Goal: Information Seeking & Learning: Learn about a topic

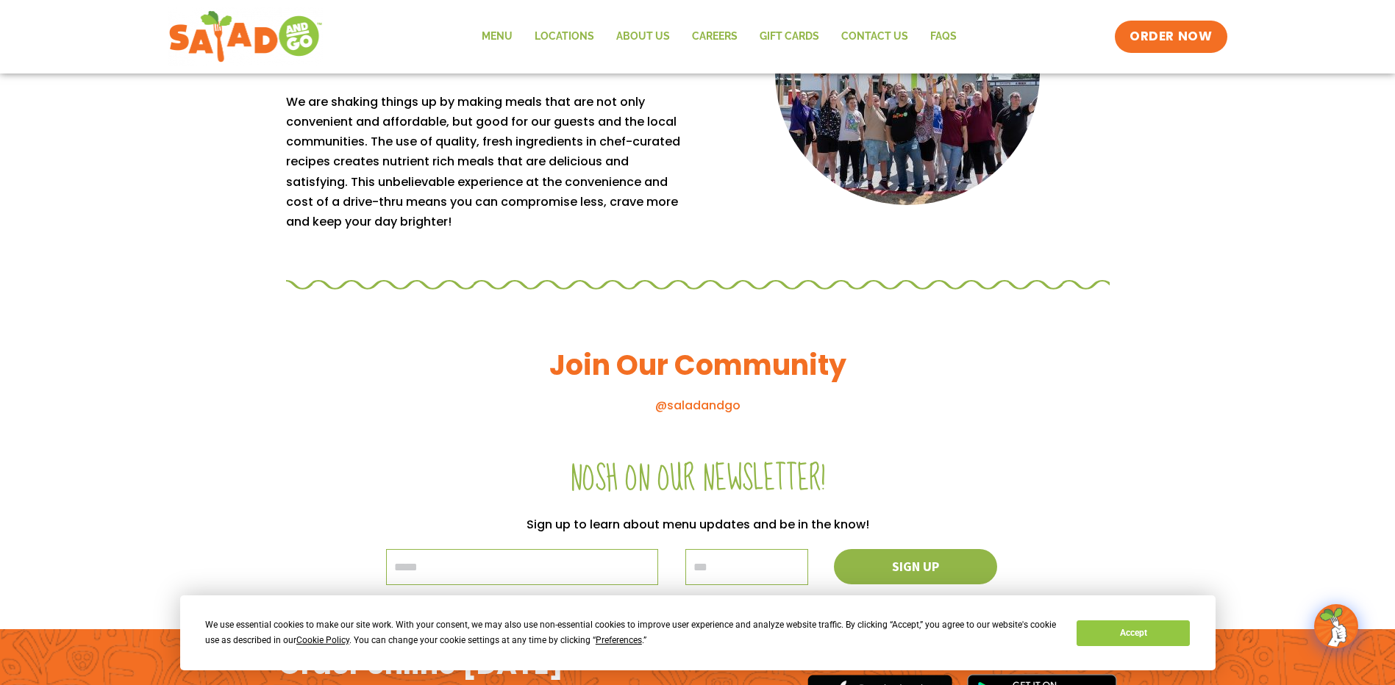
scroll to position [1397, 0]
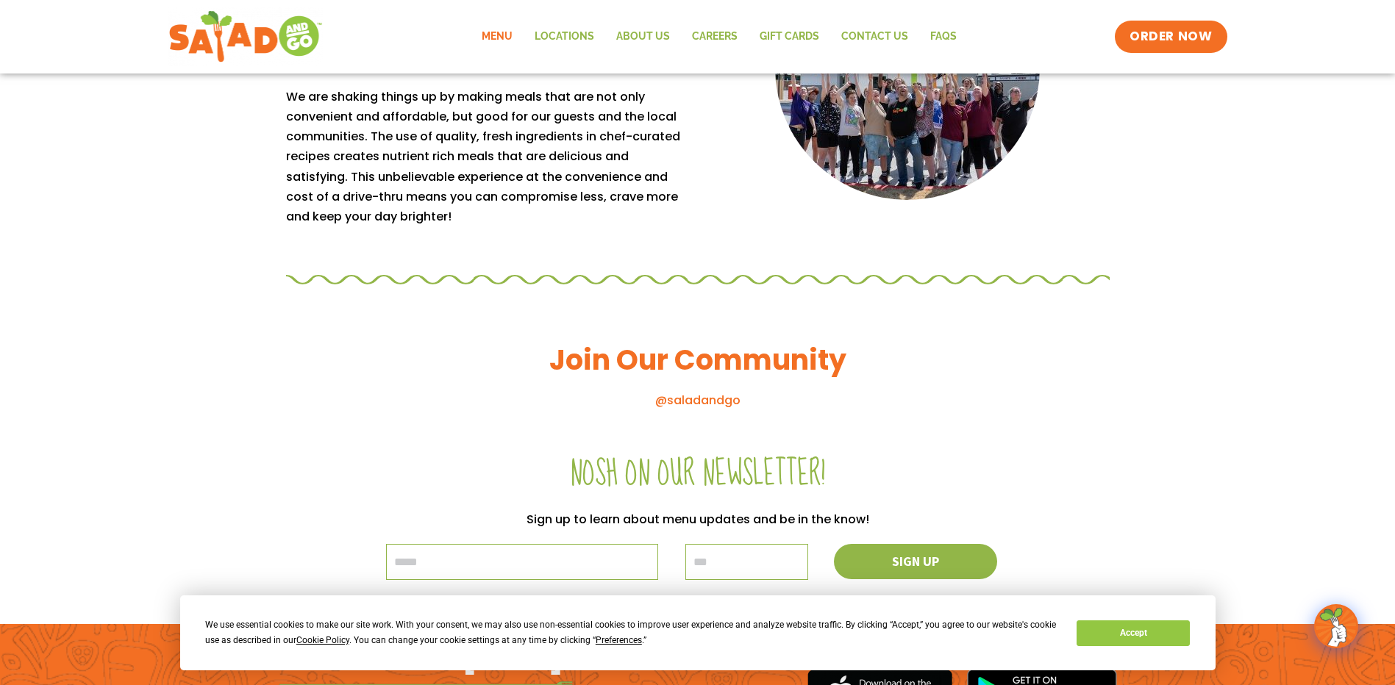
click at [496, 39] on link "Menu" at bounding box center [497, 37] width 53 height 34
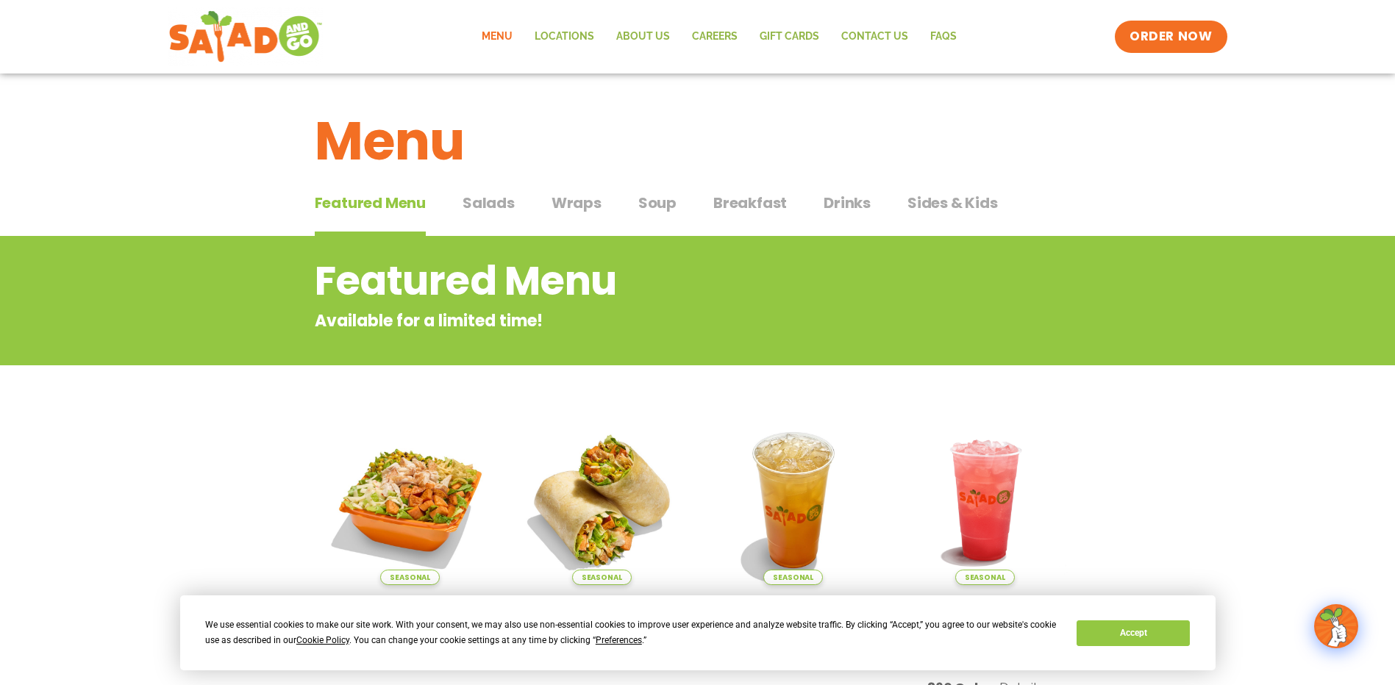
click at [479, 201] on span "Salads" at bounding box center [488, 203] width 52 height 22
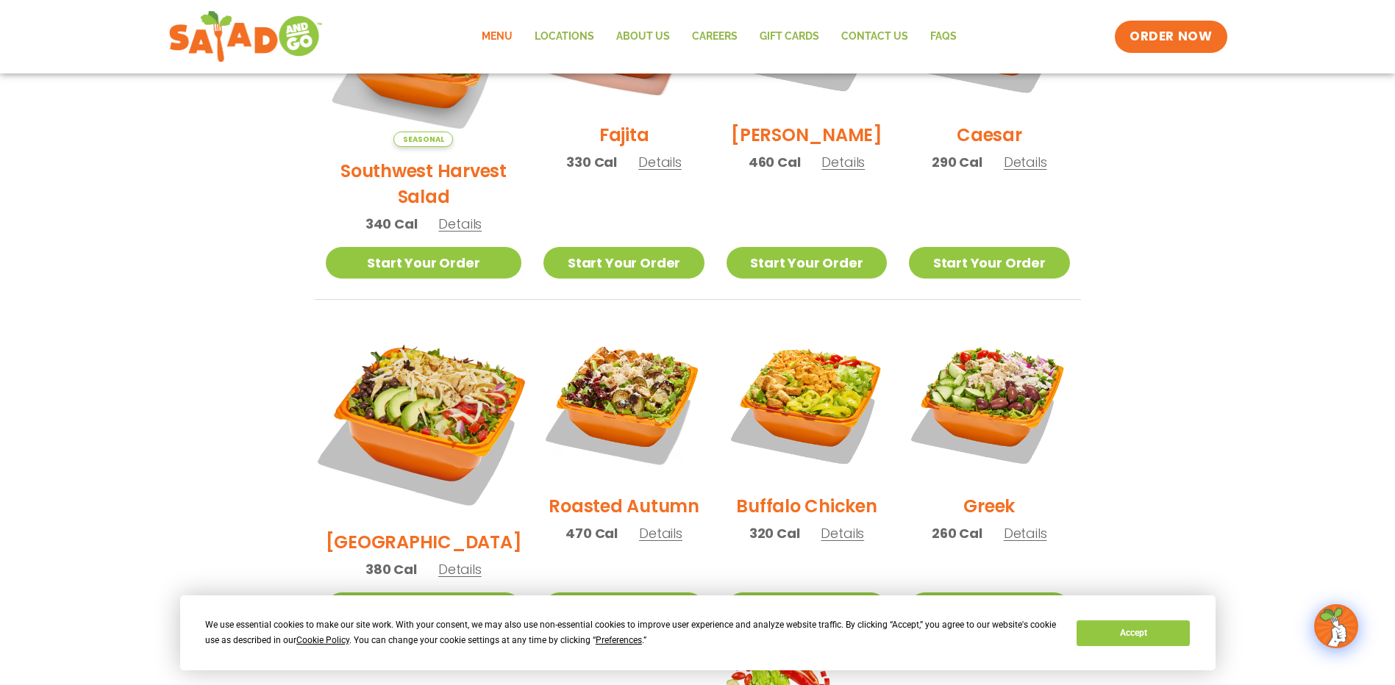
scroll to position [588, 0]
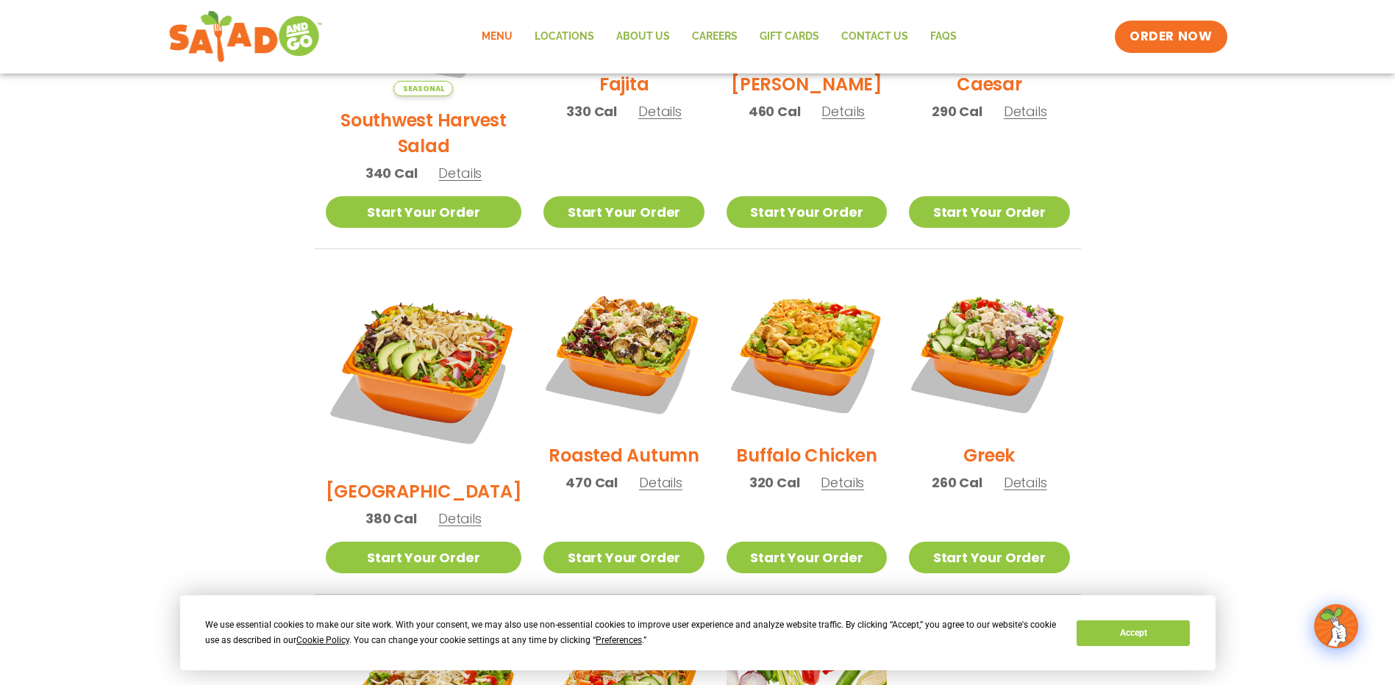
click at [570, 443] on h2 "Roasted Autumn" at bounding box center [623, 456] width 151 height 26
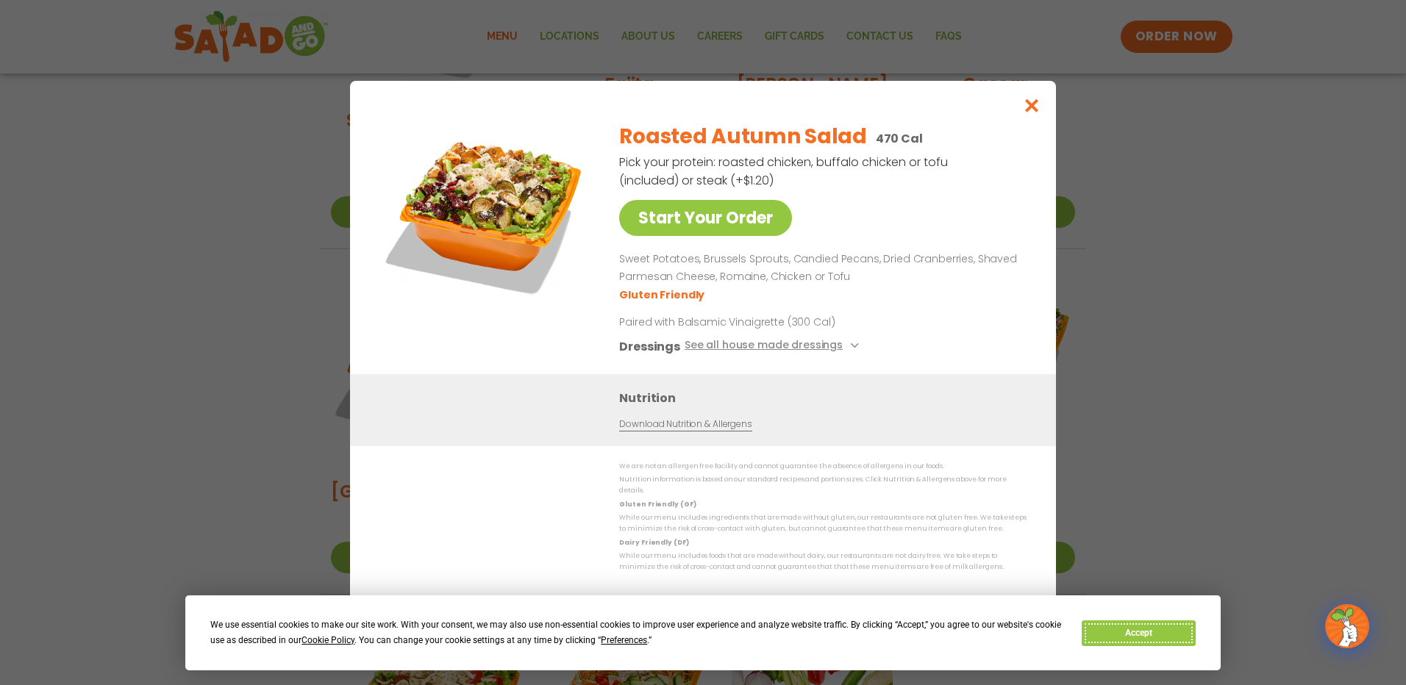
drag, startPoint x: 1158, startPoint y: 630, endPoint x: 1070, endPoint y: 523, distance: 138.4
click at [1158, 629] on button "Accept" at bounding box center [1138, 634] width 113 height 26
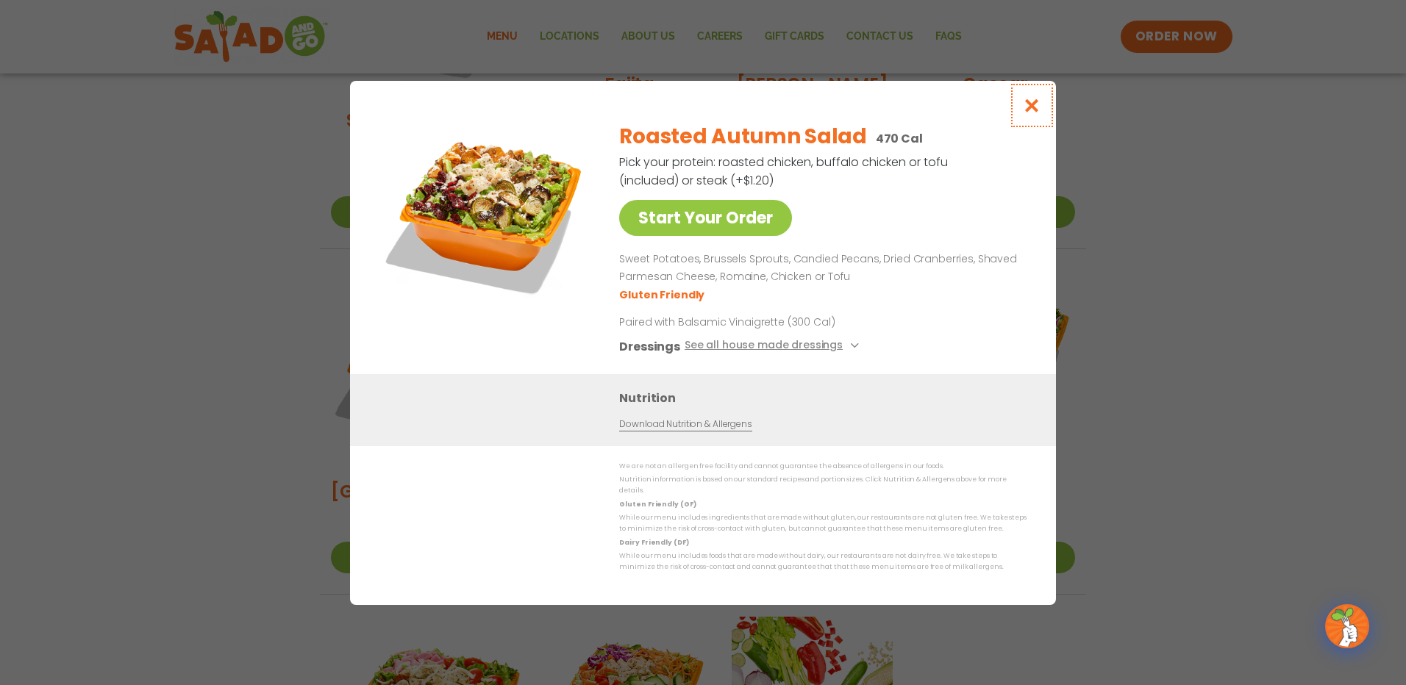
click at [1030, 111] on icon "Close modal" at bounding box center [1032, 105] width 18 height 15
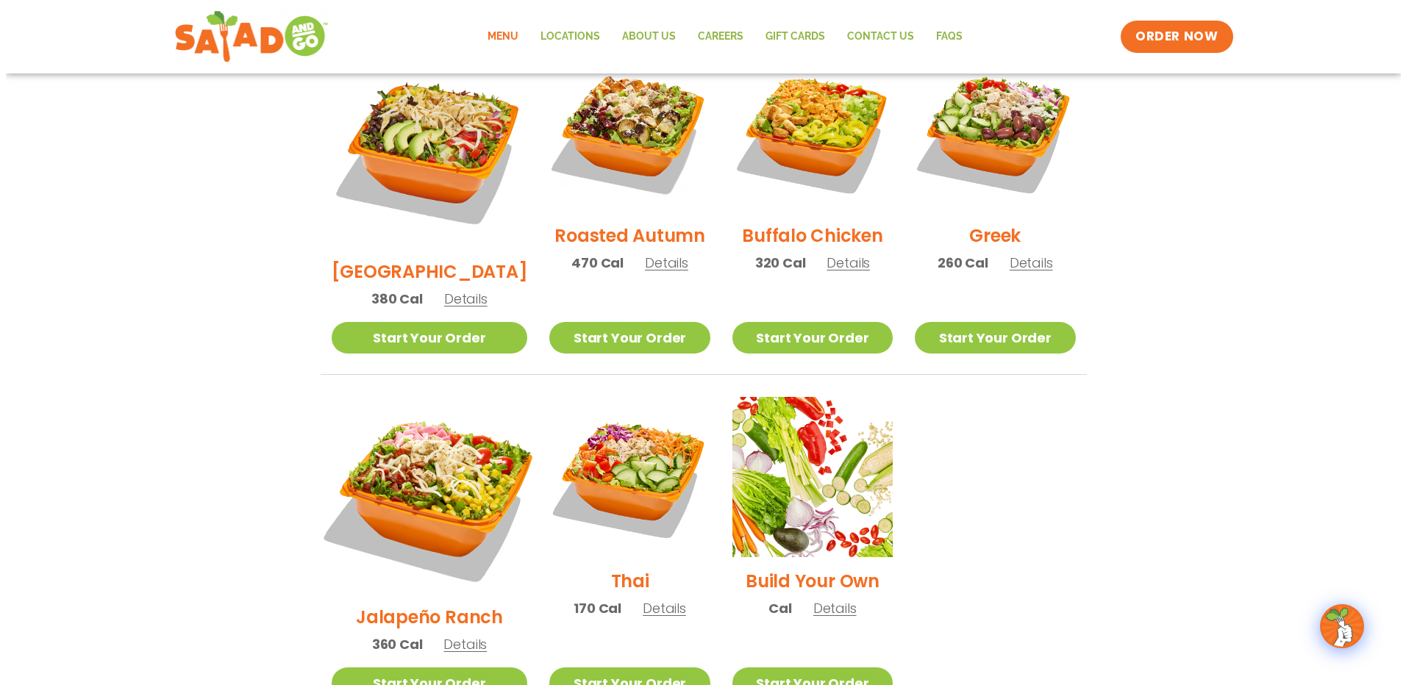
scroll to position [809, 0]
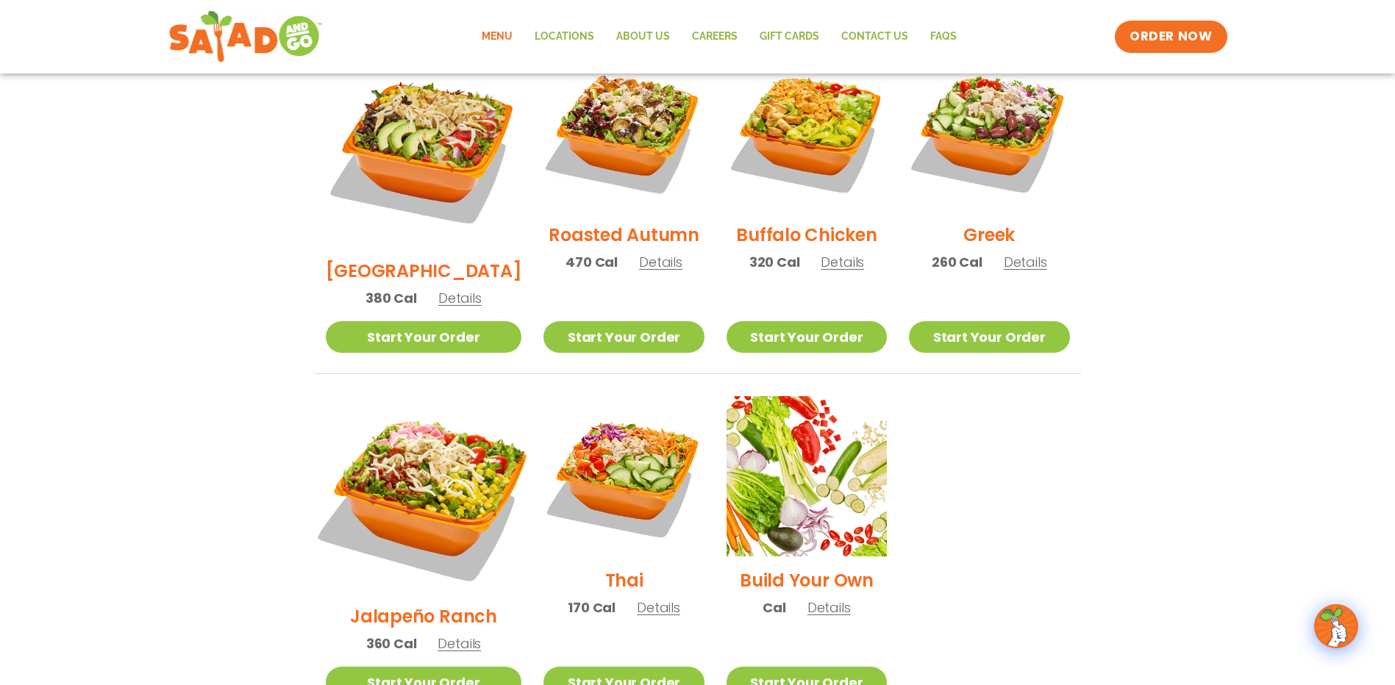
click at [420, 436] on img at bounding box center [423, 494] width 230 height 230
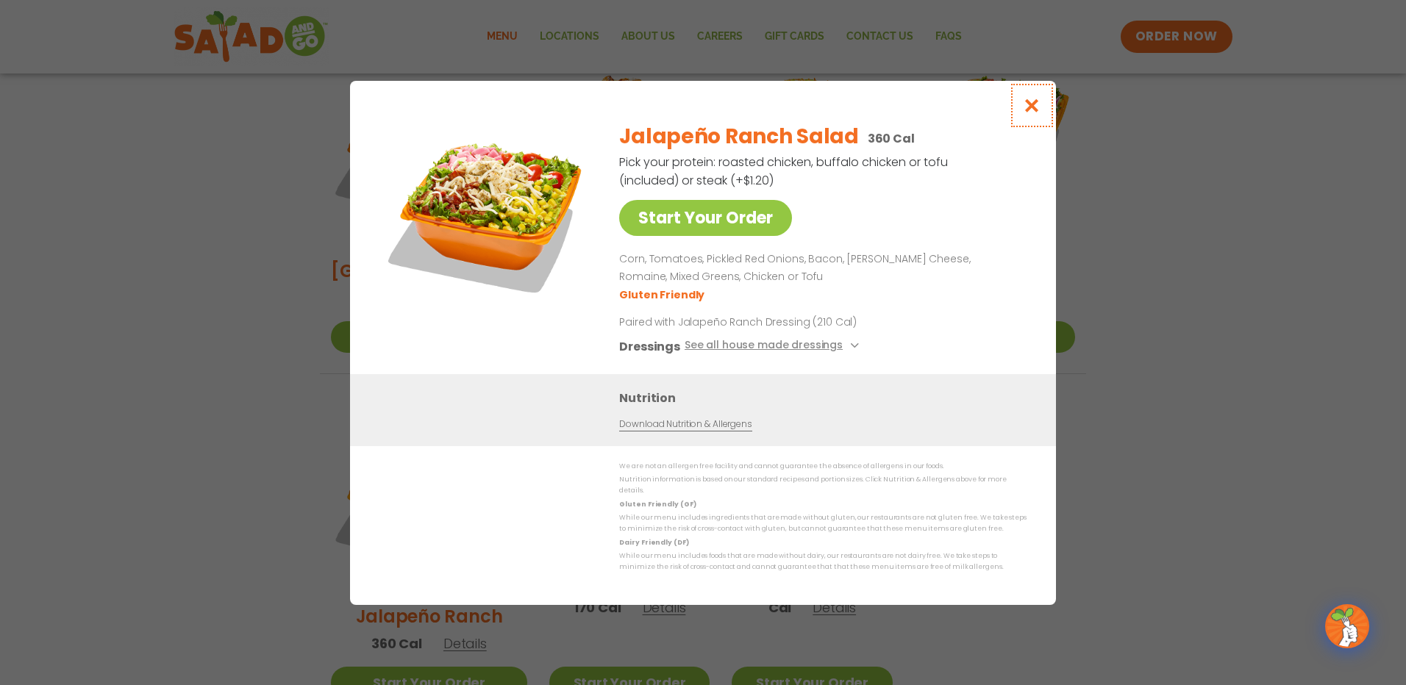
click at [1032, 109] on icon "Close modal" at bounding box center [1032, 105] width 18 height 15
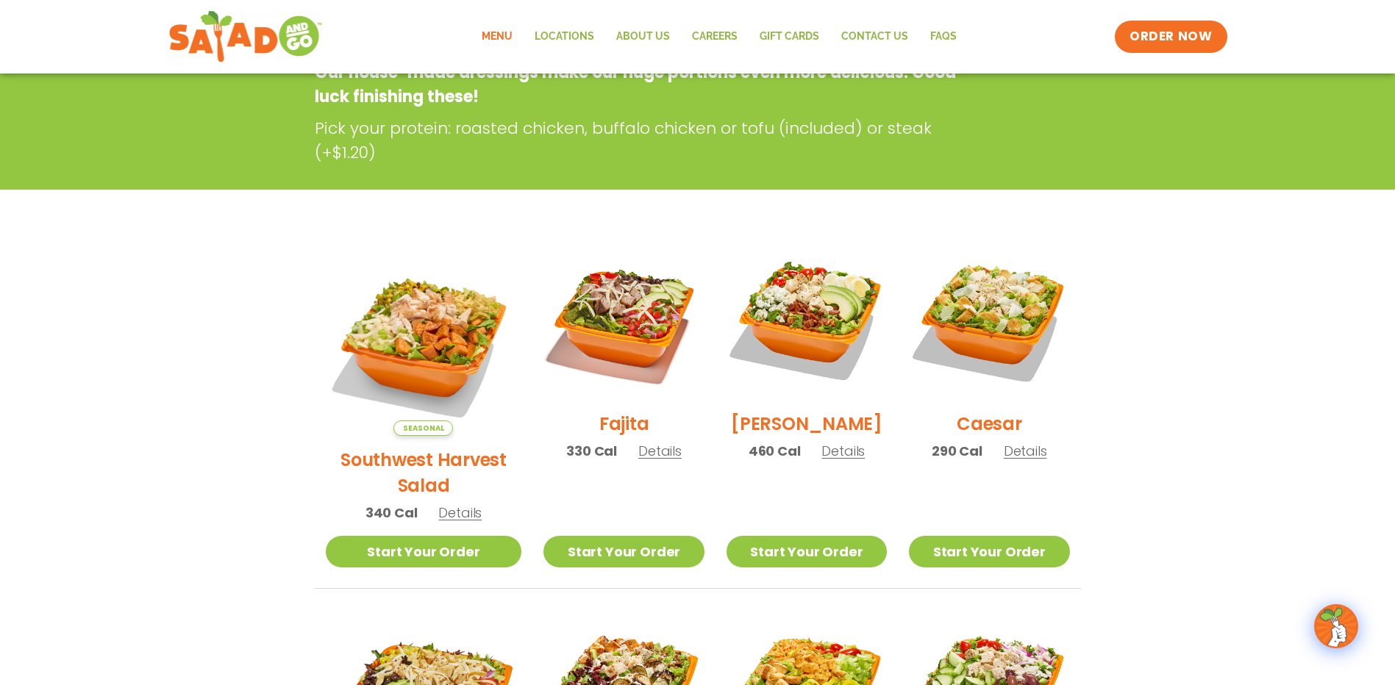
scroll to position [0, 0]
